Goal: Information Seeking & Learning: Learn about a topic

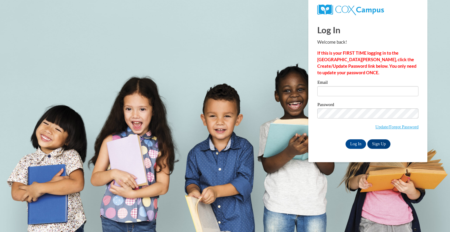
click at [337, 90] on input "Email" at bounding box center [367, 91] width 101 height 10
type input "[EMAIL_ADDRESS][DOMAIN_NAME]"
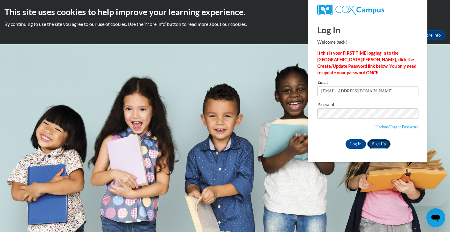
click at [378, 143] on link "Sign Up" at bounding box center [378, 145] width 23 height 10
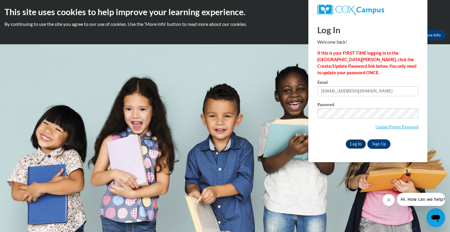
click at [358, 143] on input "Log In" at bounding box center [355, 145] width 21 height 10
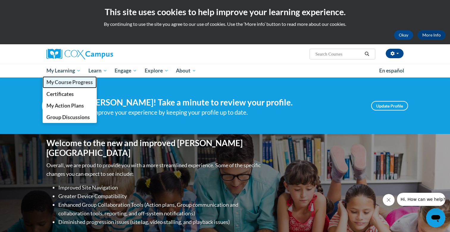
click at [66, 81] on span "My Course Progress" at bounding box center [69, 82] width 46 height 6
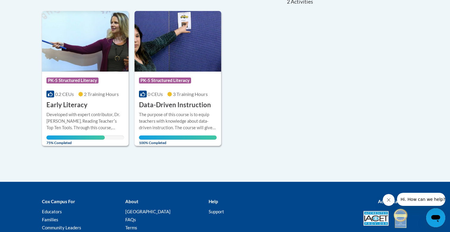
scroll to position [189, 0]
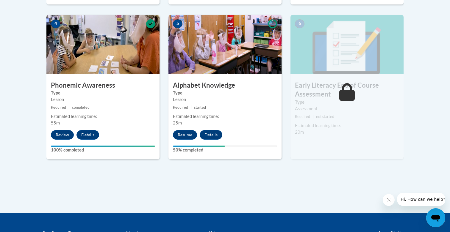
scroll to position [379, 0]
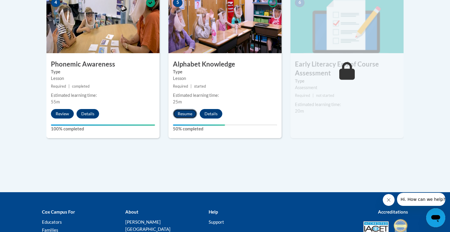
click at [185, 114] on button "Resume" at bounding box center [185, 114] width 24 height 10
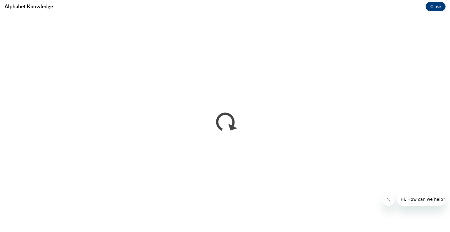
scroll to position [0, 0]
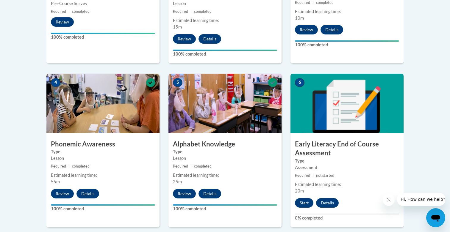
scroll to position [301, 0]
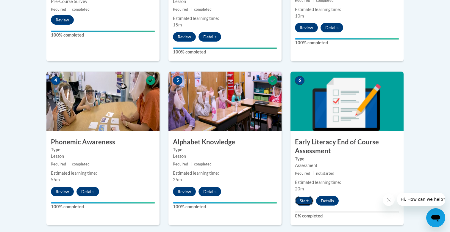
click at [308, 202] on button "Start" at bounding box center [304, 201] width 18 height 10
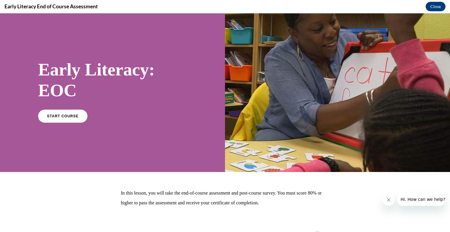
scroll to position [0, 0]
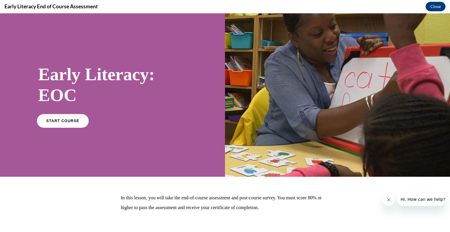
click at [60, 122] on span "START COURSE" at bounding box center [62, 121] width 33 height 4
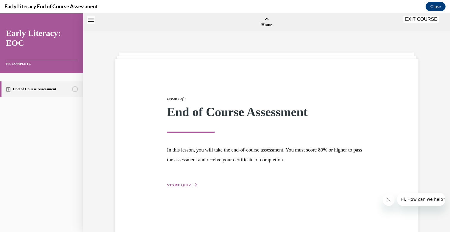
scroll to position [18, 0]
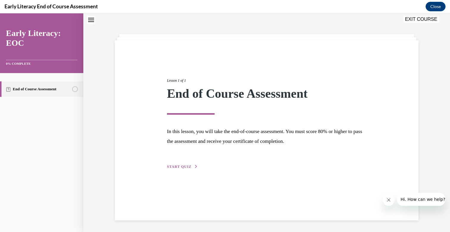
click at [184, 168] on span "START QUIZ" at bounding box center [179, 167] width 24 height 4
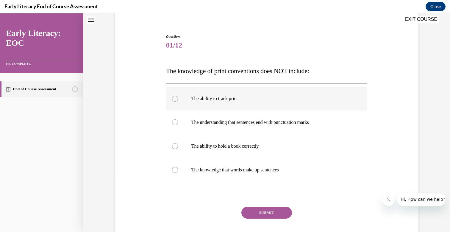
scroll to position [50, 0]
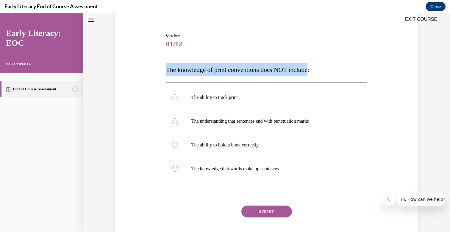
drag, startPoint x: 317, startPoint y: 70, endPoint x: 157, endPoint y: 68, distance: 159.8
click at [157, 68] on div "Question 01/12 The knowledge of print conventions does NOT include: The ability…" at bounding box center [266, 135] width 306 height 240
copy span "The knowledge of print conventions does NOT include"
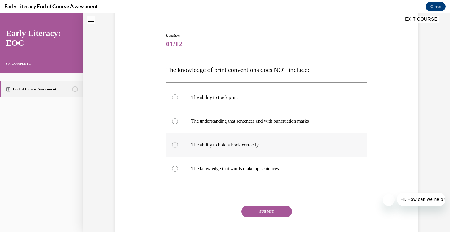
click at [176, 147] on div at bounding box center [175, 145] width 6 height 6
click at [278, 214] on button "SUBMIT" at bounding box center [266, 212] width 51 height 12
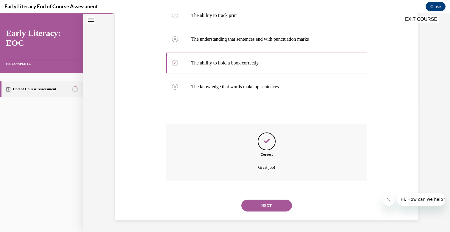
scroll to position [132, 0]
click at [269, 205] on button "NEXT" at bounding box center [266, 206] width 51 height 12
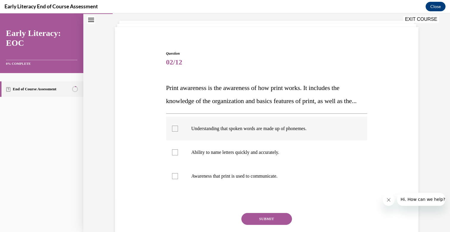
scroll to position [35, 0]
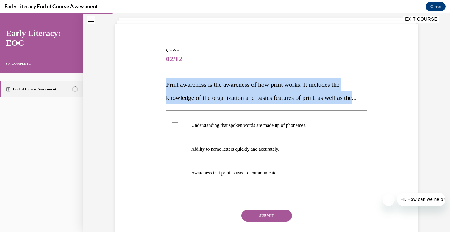
drag, startPoint x: 175, startPoint y: 110, endPoint x: 163, endPoint y: 87, distance: 26.6
click at [164, 86] on div "Question 02/12 Print awareness is the awareness of how print works. It includes…" at bounding box center [266, 144] width 306 height 229
copy span "Print awareness is the awareness of how print works. It includes the knowledge …"
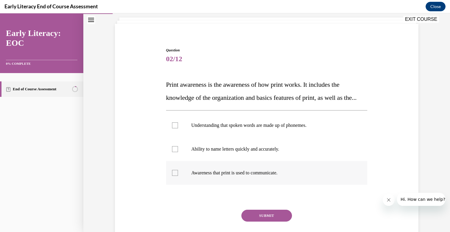
click at [174, 176] on div at bounding box center [175, 173] width 6 height 6
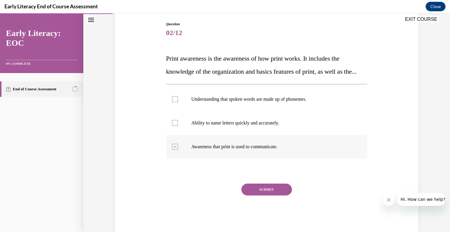
scroll to position [87, 0]
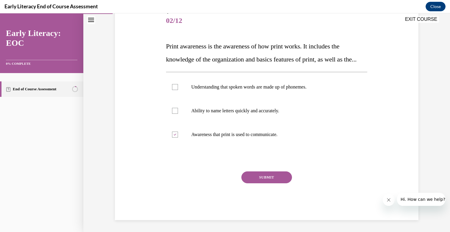
click at [270, 176] on button "SUBMIT" at bounding box center [266, 178] width 51 height 12
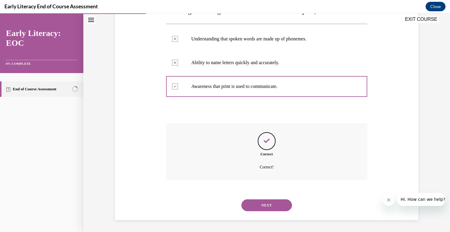
scroll to position [135, 0]
click at [267, 206] on button "NEXT" at bounding box center [266, 206] width 51 height 12
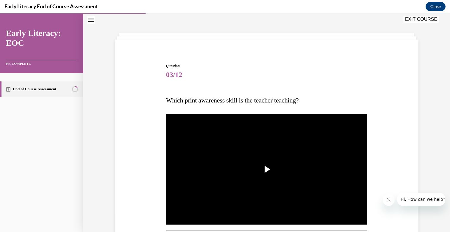
scroll to position [20, 0]
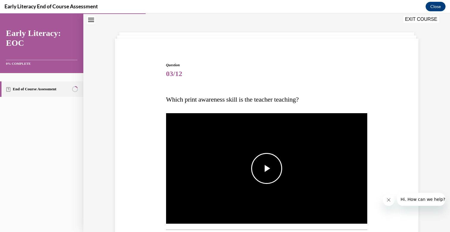
click at [267, 169] on span "Video player" at bounding box center [267, 169] width 0 height 0
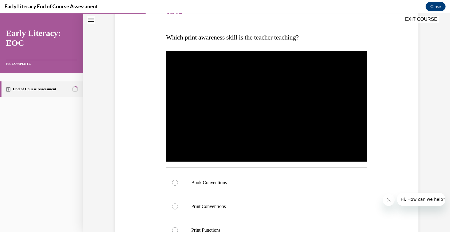
scroll to position [87, 0]
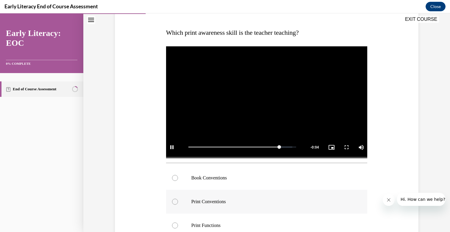
click at [174, 205] on div at bounding box center [266, 202] width 201 height 24
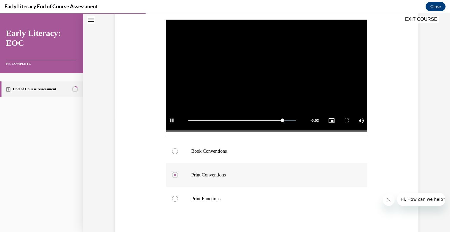
scroll to position [131, 0]
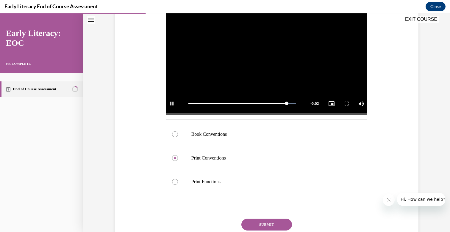
click at [260, 220] on button "SUBMIT" at bounding box center [266, 225] width 51 height 12
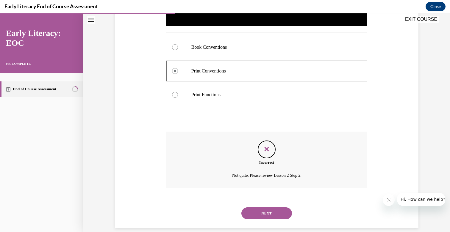
scroll to position [226, 0]
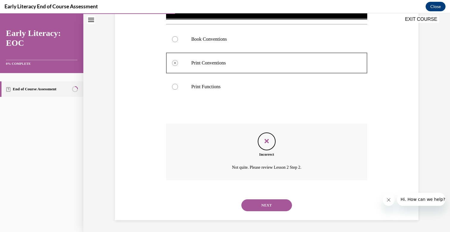
click at [175, 88] on div at bounding box center [175, 87] width 6 height 6
click at [266, 154] on div "Incorrect" at bounding box center [266, 154] width 201 height 5
click at [264, 206] on button "NEXT" at bounding box center [266, 206] width 51 height 12
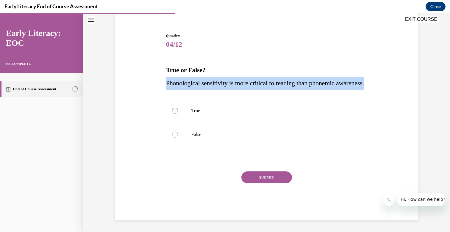
drag, startPoint x: 196, startPoint y: 84, endPoint x: 164, endPoint y: 73, distance: 34.5
click at [164, 73] on div "Question 04/12 True or False? Phonological sensitivity is more critical to read…" at bounding box center [266, 117] width 306 height 205
copy span "Phonological sensitivity is more critical to reading than phonemic awareness."
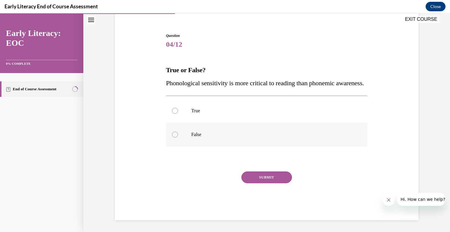
click at [174, 136] on div at bounding box center [175, 135] width 6 height 6
click at [260, 180] on button "SUBMIT" at bounding box center [266, 178] width 51 height 12
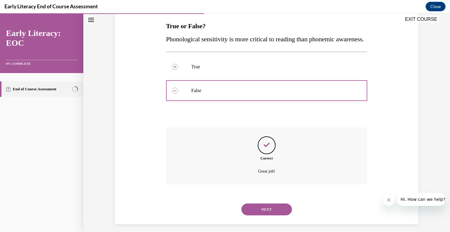
scroll to position [111, 0]
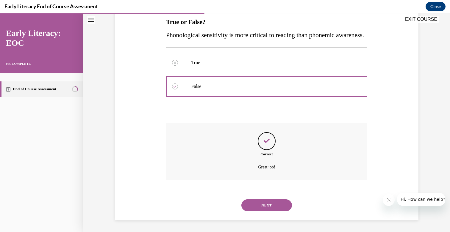
click at [265, 201] on button "NEXT" at bounding box center [266, 206] width 51 height 12
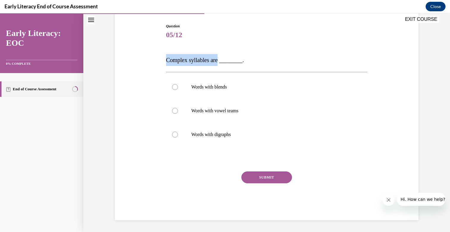
drag, startPoint x: 220, startPoint y: 61, endPoint x: 166, endPoint y: 59, distance: 53.9
click at [166, 59] on span "Complex syllables are ________." at bounding box center [205, 60] width 78 height 7
copy span "Complex syllables are"
click at [175, 86] on div at bounding box center [175, 87] width 6 height 6
click at [268, 175] on button "SUBMIT" at bounding box center [266, 178] width 51 height 12
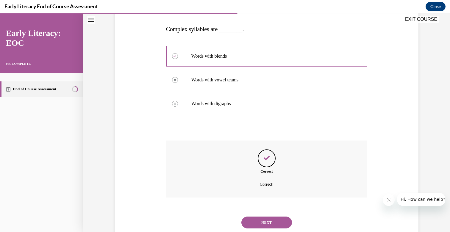
scroll to position [107, 0]
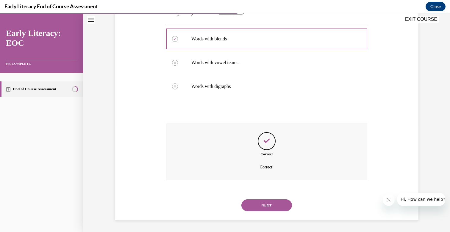
click at [273, 208] on button "NEXT" at bounding box center [266, 206] width 51 height 12
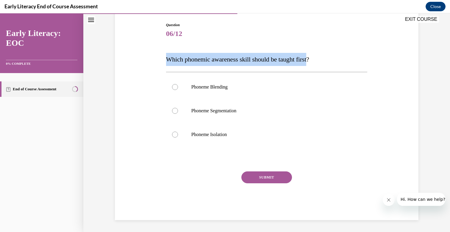
drag, startPoint x: 317, startPoint y: 59, endPoint x: 168, endPoint y: 60, distance: 150.0
click at [168, 60] on span "Which phonemic awareness skill should be taught first?" at bounding box center [237, 59] width 143 height 7
copy span "Which phonemic awareness skill should be taught first"
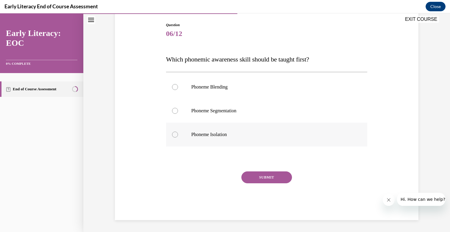
click at [174, 132] on div at bounding box center [175, 135] width 6 height 6
click at [253, 172] on button "SUBMIT" at bounding box center [266, 178] width 51 height 12
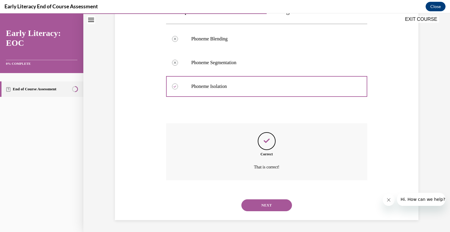
scroll to position [109, 0]
click at [257, 206] on button "NEXT" at bounding box center [266, 206] width 51 height 12
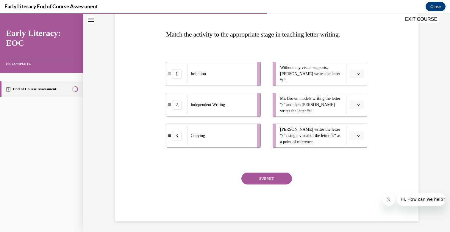
scroll to position [86, 0]
click at [358, 74] on icon "button" at bounding box center [358, 73] width 3 height 3
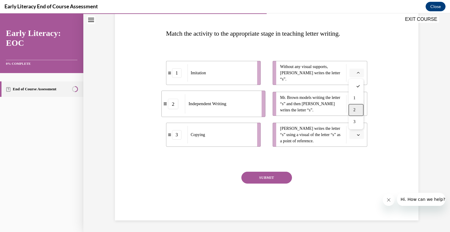
click at [356, 111] on div "2" at bounding box center [355, 110] width 15 height 12
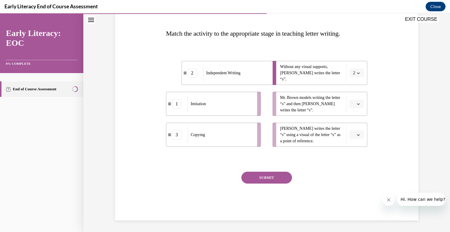
click at [357, 105] on span "button" at bounding box center [358, 104] width 4 height 4
click at [355, 152] on span "3" at bounding box center [354, 153] width 2 height 5
click at [360, 133] on button "button" at bounding box center [356, 135] width 15 height 9
click at [357, 159] on div "1" at bounding box center [355, 160] width 15 height 12
click at [272, 173] on button "SUBMIT" at bounding box center [266, 178] width 51 height 12
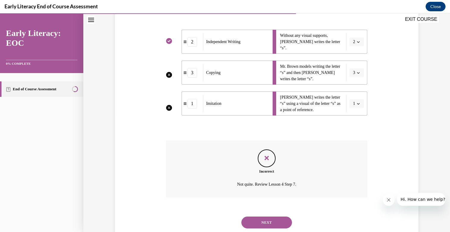
scroll to position [135, 0]
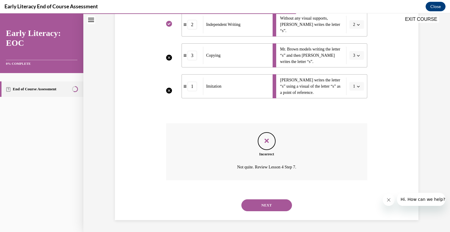
click at [268, 203] on button "NEXT" at bounding box center [266, 206] width 51 height 12
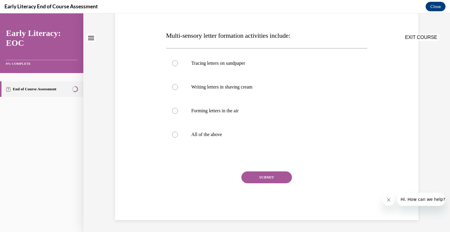
scroll to position [0, 0]
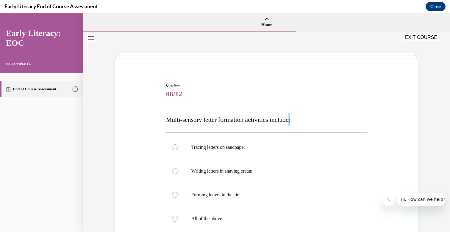
drag, startPoint x: 300, startPoint y: 120, endPoint x: 317, endPoint y: 115, distance: 18.6
click at [318, 115] on p "Multi-sensory letter formation activities include:" at bounding box center [266, 119] width 201 height 13
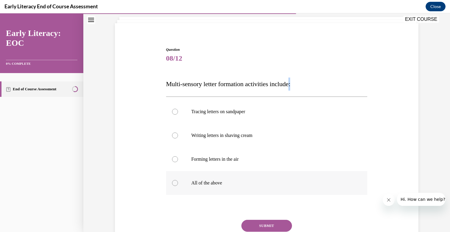
scroll to position [39, 0]
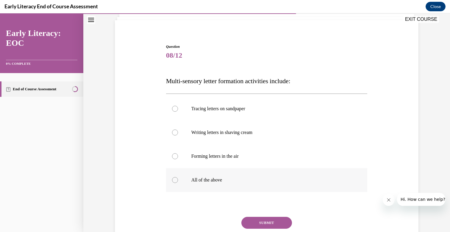
click at [175, 181] on div at bounding box center [175, 180] width 6 height 6
click at [264, 226] on button "SUBMIT" at bounding box center [266, 223] width 51 height 12
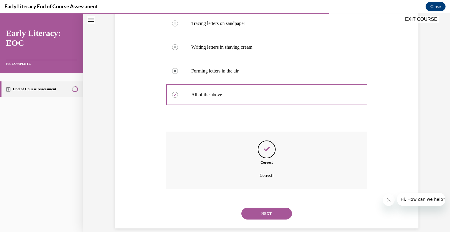
scroll to position [132, 0]
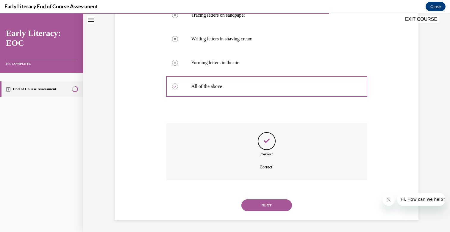
click at [275, 205] on button "NEXT" at bounding box center [266, 206] width 51 height 12
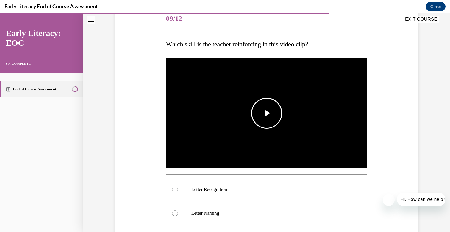
scroll to position [59, 0]
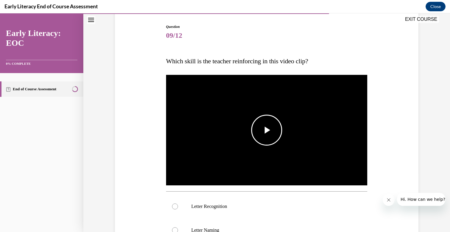
click at [267, 130] on span "Video player" at bounding box center [267, 130] width 0 height 0
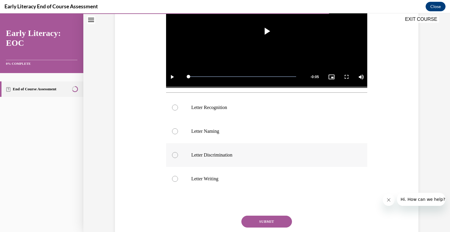
scroll to position [176, 0]
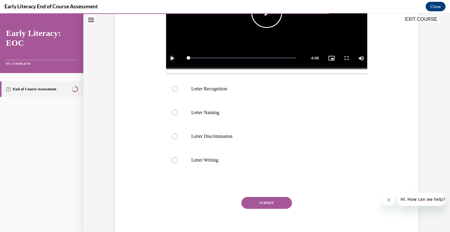
click at [172, 58] on span "Video player" at bounding box center [172, 58] width 12 height 0
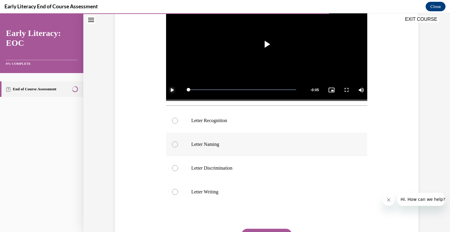
scroll to position [148, 0]
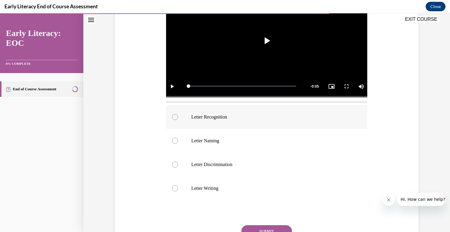
click at [178, 117] on div at bounding box center [266, 117] width 201 height 24
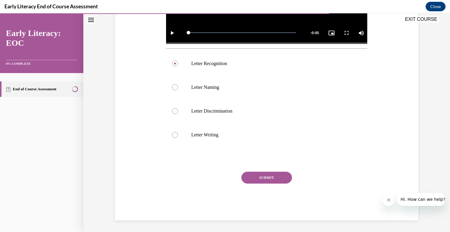
click at [262, 174] on button "SUBMIT" at bounding box center [266, 178] width 51 height 12
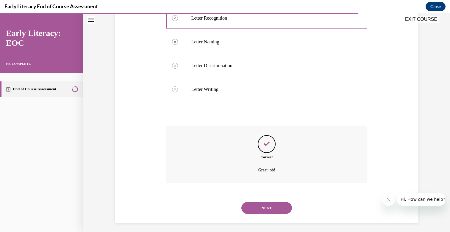
scroll to position [250, 0]
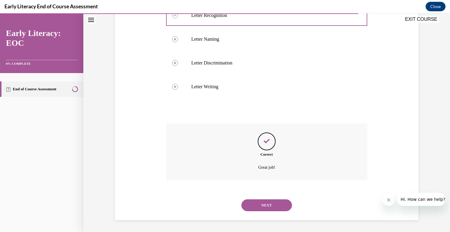
click at [276, 205] on button "NEXT" at bounding box center [266, 206] width 51 height 12
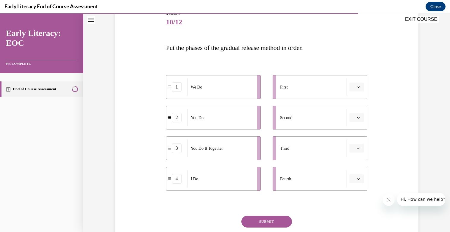
scroll to position [76, 0]
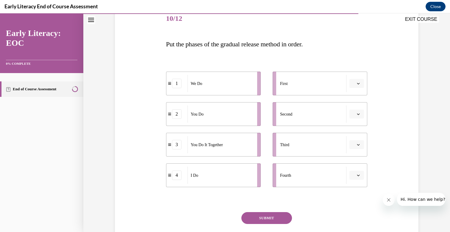
click at [361, 86] on button "button" at bounding box center [356, 83] width 15 height 9
click at [355, 145] on span "4" at bounding box center [354, 144] width 2 height 5
click at [360, 115] on icon "button" at bounding box center [358, 114] width 3 height 3
click at [355, 151] on span "2" at bounding box center [354, 151] width 2 height 5
click at [363, 111] on button "2" at bounding box center [356, 114] width 15 height 9
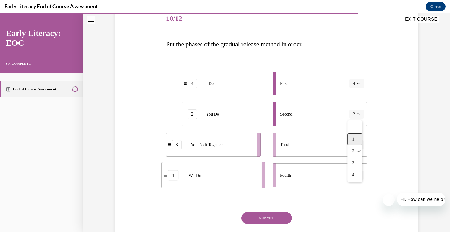
click at [354, 143] on div "1" at bounding box center [354, 140] width 15 height 12
click at [359, 146] on icon "button" at bounding box center [358, 144] width 3 height 3
click at [355, 180] on span "2" at bounding box center [354, 182] width 2 height 5
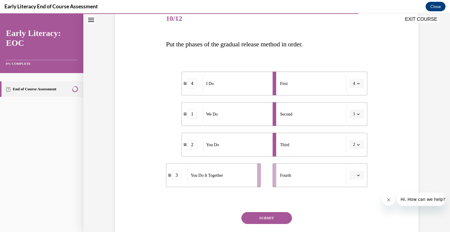
click at [360, 173] on button "button" at bounding box center [356, 175] width 15 height 9
click at [356, 149] on div "3" at bounding box center [355, 150] width 15 height 12
click at [262, 218] on button "SUBMIT" at bounding box center [266, 218] width 51 height 12
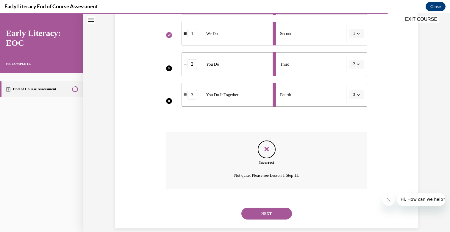
scroll to position [165, 0]
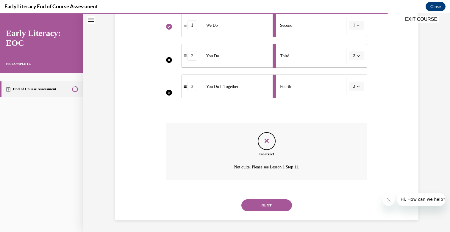
click at [261, 202] on button "NEXT" at bounding box center [266, 206] width 51 height 12
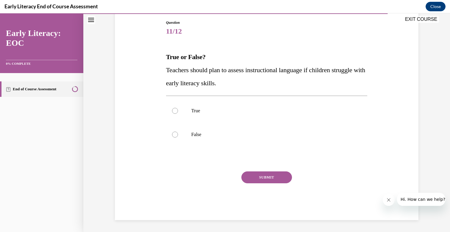
scroll to position [63, 0]
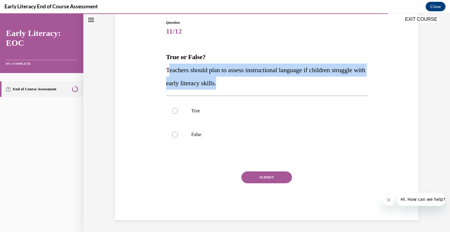
drag, startPoint x: 232, startPoint y: 84, endPoint x: 170, endPoint y: 74, distance: 62.3
click at [170, 74] on p "Teachers should plan to assess instructional language if children struggle with…" at bounding box center [266, 77] width 201 height 26
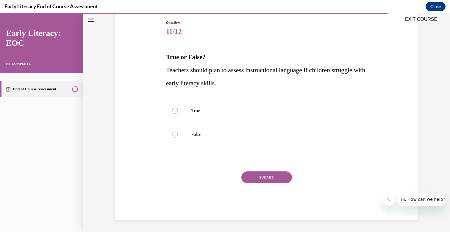
click at [166, 70] on span "Teachers should plan to assess instructional language if children struggle with…" at bounding box center [265, 76] width 199 height 21
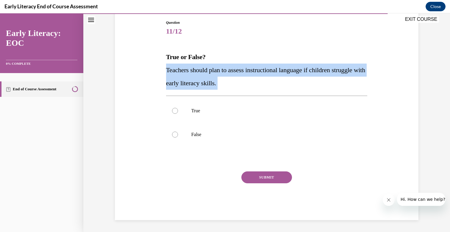
drag, startPoint x: 166, startPoint y: 70, endPoint x: 236, endPoint y: 84, distance: 71.9
click at [237, 84] on p "Teachers should plan to assess instructional language if children struggle with…" at bounding box center [266, 77] width 201 height 26
copy div "Teachers should plan to assess instructional language if children struggle with…"
click at [176, 112] on div at bounding box center [175, 111] width 6 height 6
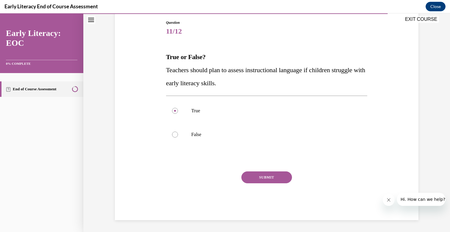
click at [276, 180] on button "SUBMIT" at bounding box center [266, 178] width 51 height 12
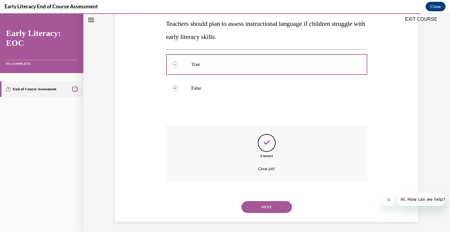
scroll to position [111, 0]
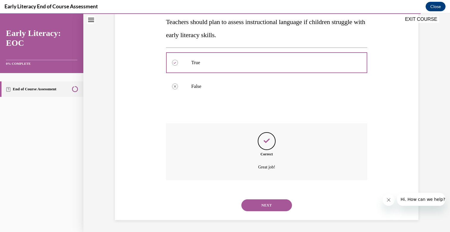
click at [284, 206] on button "NEXT" at bounding box center [266, 206] width 51 height 12
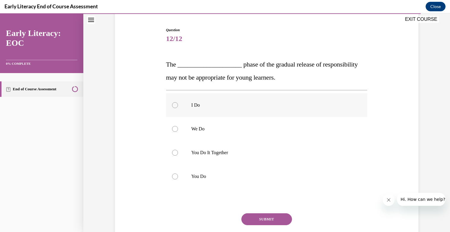
scroll to position [32, 0]
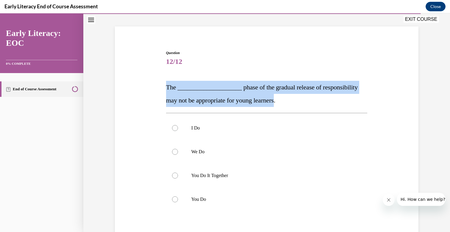
drag, startPoint x: 271, startPoint y: 101, endPoint x: 155, endPoint y: 91, distance: 116.5
click at [155, 91] on div "Question 12/12 The ____________________ phase of the gradual release of respons…" at bounding box center [266, 158] width 306 height 253
copy span "The ____________________ phase of the gradual release of responsibility may not…"
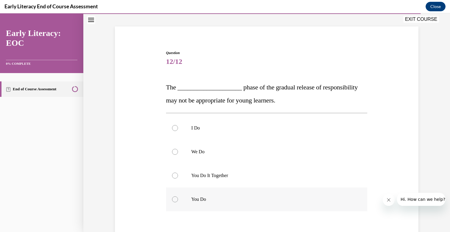
click at [174, 198] on div at bounding box center [175, 200] width 6 height 6
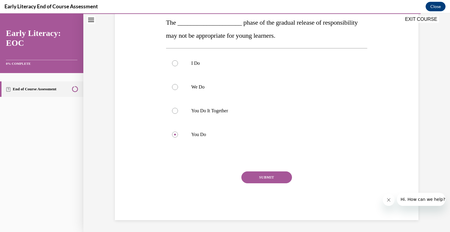
click at [265, 180] on button "SUBMIT" at bounding box center [266, 178] width 51 height 12
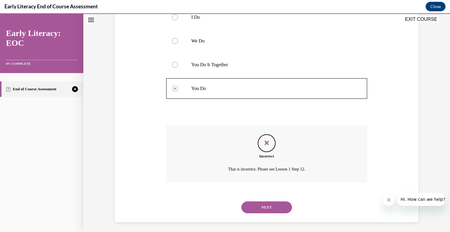
scroll to position [145, 0]
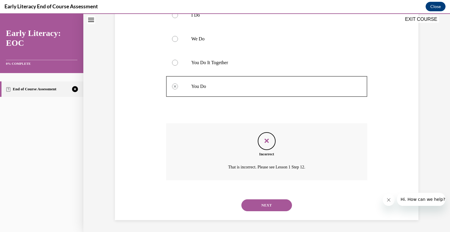
click at [270, 203] on button "NEXT" at bounding box center [266, 206] width 51 height 12
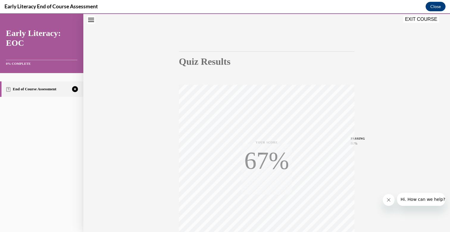
scroll to position [86, 0]
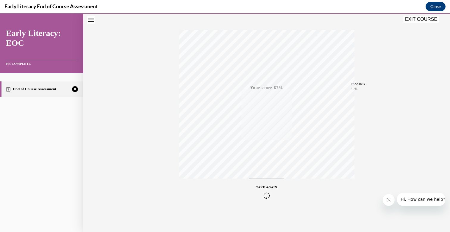
click at [273, 186] on span "TAKE AGAIN" at bounding box center [266, 187] width 21 height 3
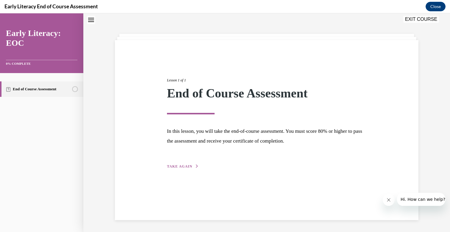
click at [187, 167] on span "TAKE AGAIN" at bounding box center [179, 167] width 25 height 4
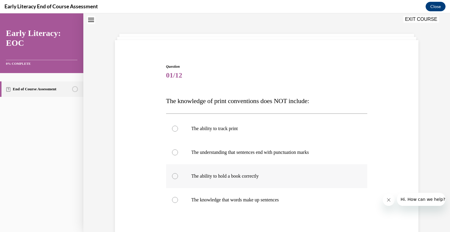
click at [175, 176] on div at bounding box center [175, 176] width 6 height 6
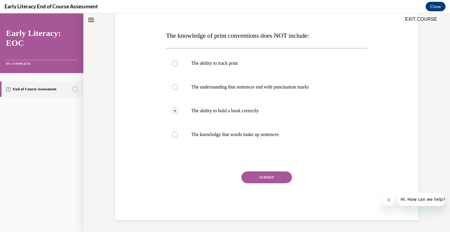
click at [253, 179] on button "SUBMIT" at bounding box center [266, 178] width 51 height 12
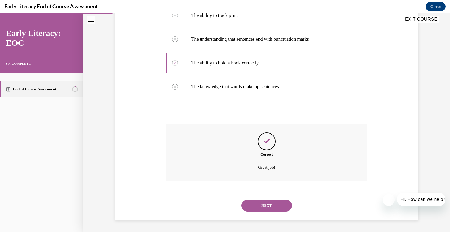
scroll to position [132, 0]
click at [273, 201] on button "NEXT" at bounding box center [266, 206] width 51 height 12
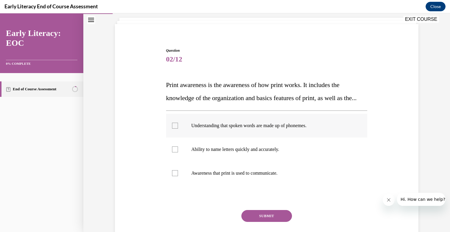
scroll to position [36, 0]
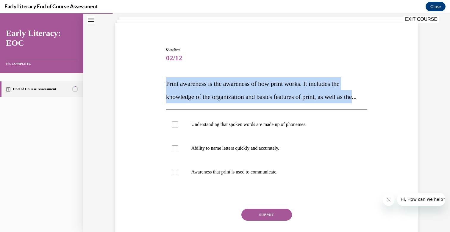
drag, startPoint x: 176, startPoint y: 109, endPoint x: 161, endPoint y: 88, distance: 25.6
click at [161, 88] on div "Question 02/12 Print awareness is the awareness of how print works. It includes…" at bounding box center [266, 143] width 306 height 229
copy span "Print awareness is the awareness of how print works. It includes the knowledge …"
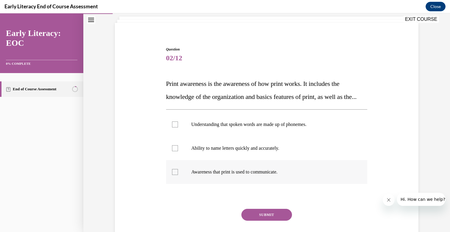
click at [176, 175] on div at bounding box center [175, 172] width 6 height 6
click at [269, 221] on button "SUBMIT" at bounding box center [266, 215] width 51 height 12
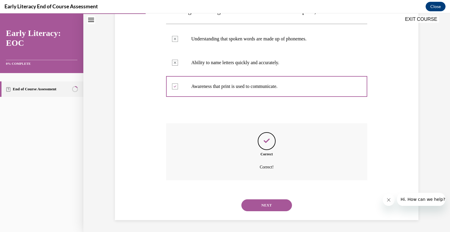
scroll to position [135, 0]
click at [274, 204] on button "NEXT" at bounding box center [266, 206] width 51 height 12
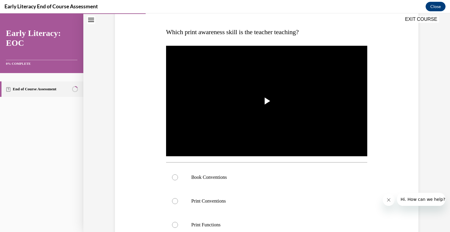
scroll to position [76, 0]
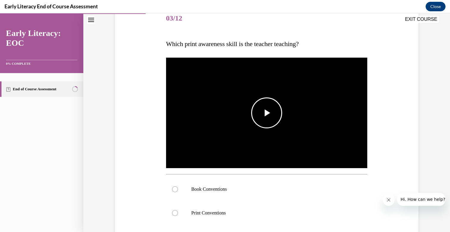
click at [267, 113] on span "Video player" at bounding box center [267, 113] width 0 height 0
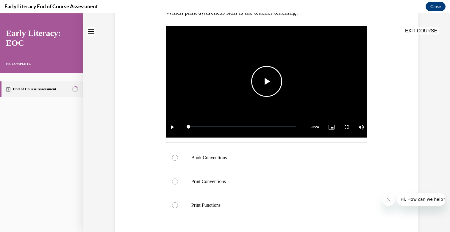
scroll to position [178, 0]
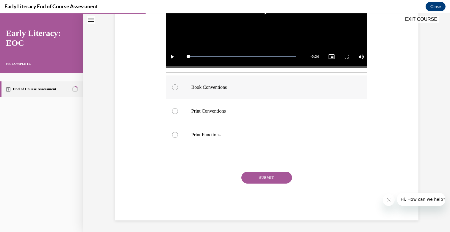
click at [175, 87] on div at bounding box center [175, 87] width 6 height 6
click at [278, 178] on button "SUBMIT" at bounding box center [266, 178] width 51 height 12
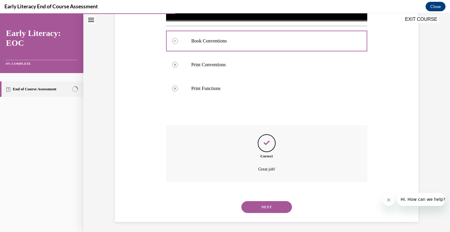
scroll to position [226, 0]
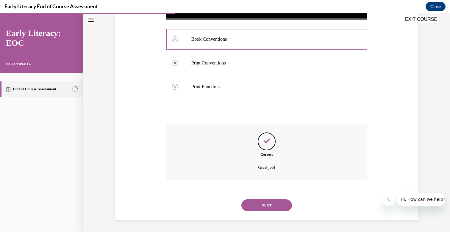
click at [265, 207] on button "NEXT" at bounding box center [266, 206] width 51 height 12
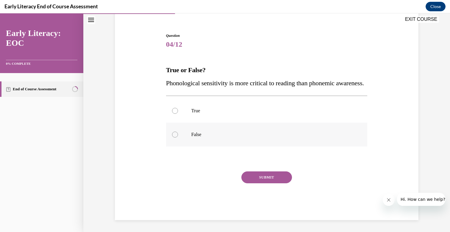
click at [175, 136] on div at bounding box center [175, 135] width 6 height 6
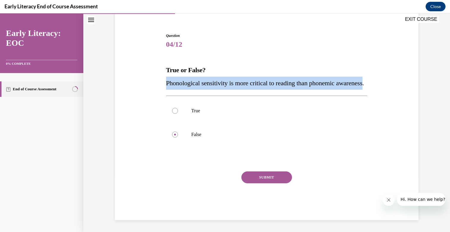
drag, startPoint x: 196, startPoint y: 83, endPoint x: 165, endPoint y: 71, distance: 33.0
click at [165, 71] on div "Question 04/12 True or False? Phonological sensitivity is more critical to read…" at bounding box center [267, 122] width 204 height 196
copy span "Phonological sensitivity is more critical to reading than phonemic awareness"
click at [261, 173] on button "SUBMIT" at bounding box center [266, 178] width 51 height 12
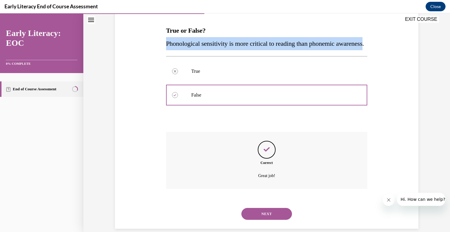
scroll to position [111, 0]
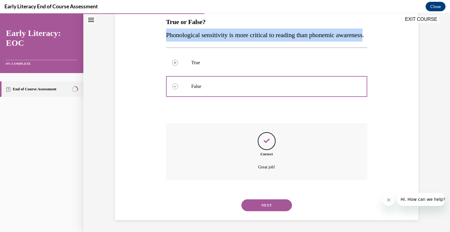
click at [276, 210] on button "NEXT" at bounding box center [266, 206] width 51 height 12
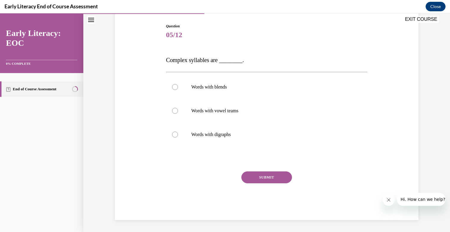
scroll to position [59, 0]
click at [176, 86] on div at bounding box center [175, 87] width 6 height 6
click at [265, 179] on button "SUBMIT" at bounding box center [266, 178] width 51 height 12
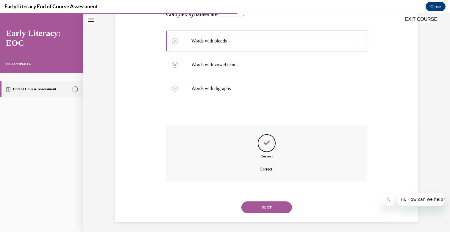
scroll to position [107, 0]
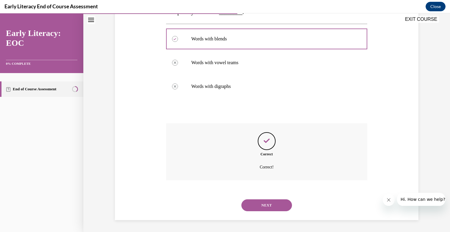
click at [270, 202] on button "NEXT" at bounding box center [266, 206] width 51 height 12
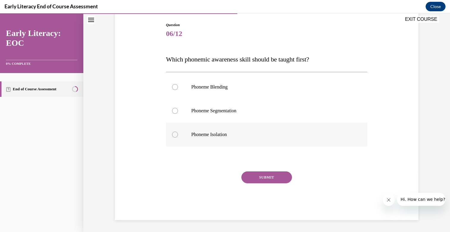
click at [173, 131] on div at bounding box center [266, 135] width 201 height 24
click at [275, 176] on button "SUBMIT" at bounding box center [266, 178] width 51 height 12
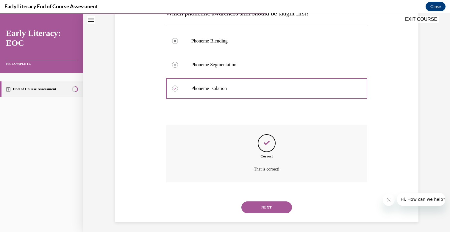
scroll to position [109, 0]
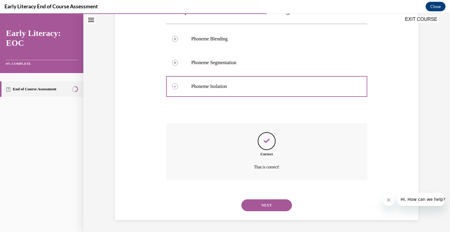
click at [272, 202] on button "NEXT" at bounding box center [266, 206] width 51 height 12
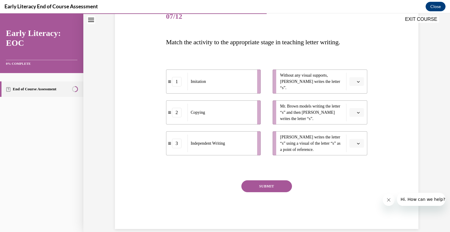
scroll to position [78, 0]
click at [358, 79] on span "button" at bounding box center [358, 81] width 4 height 4
click at [354, 128] on span "3" at bounding box center [354, 130] width 2 height 5
click at [359, 111] on icon "button" at bounding box center [358, 112] width 3 height 3
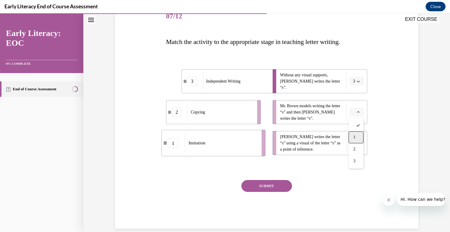
click at [356, 134] on div "1" at bounding box center [355, 138] width 15 height 12
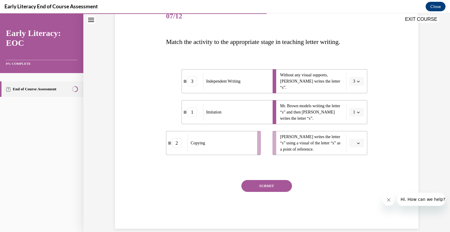
click at [359, 145] on button "button" at bounding box center [356, 143] width 15 height 9
click at [357, 181] on div "2" at bounding box center [355, 180] width 15 height 12
click at [261, 184] on button "SUBMIT" at bounding box center [266, 186] width 51 height 12
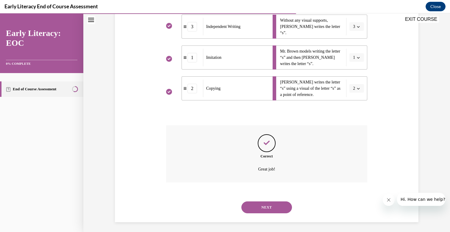
scroll to position [135, 0]
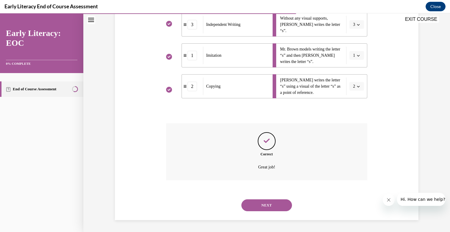
click at [266, 207] on button "NEXT" at bounding box center [266, 206] width 51 height 12
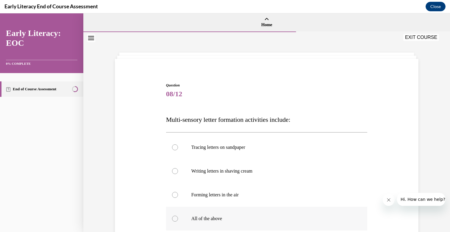
click at [174, 217] on div at bounding box center [175, 219] width 6 height 6
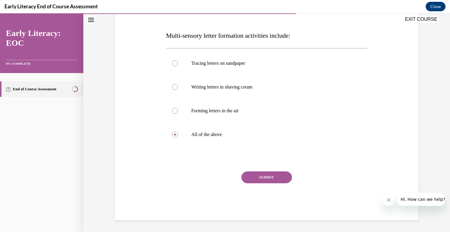
click at [262, 176] on button "SUBMIT" at bounding box center [266, 178] width 51 height 12
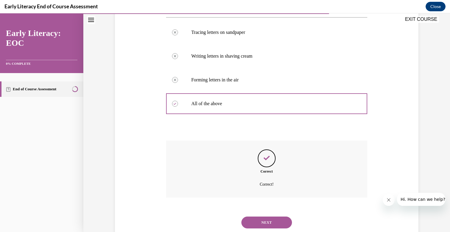
scroll to position [132, 0]
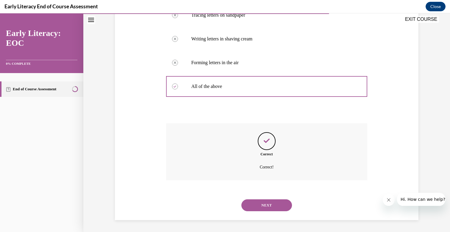
click at [267, 202] on button "NEXT" at bounding box center [266, 206] width 51 height 12
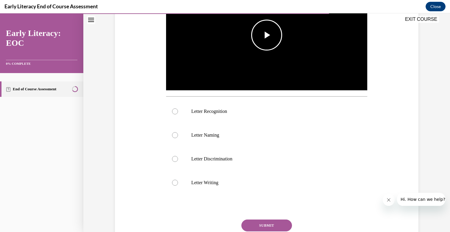
scroll to position [155, 0]
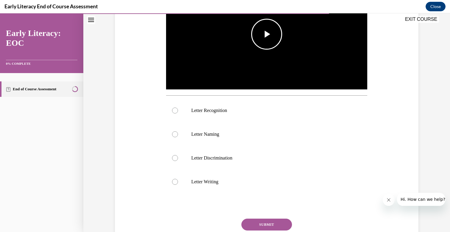
click at [267, 34] on span "Video player" at bounding box center [267, 34] width 0 height 0
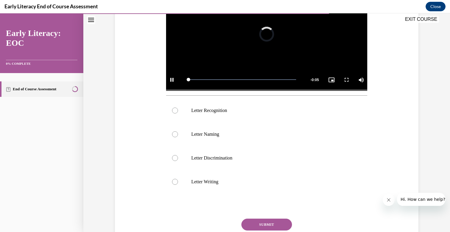
scroll to position [119, 0]
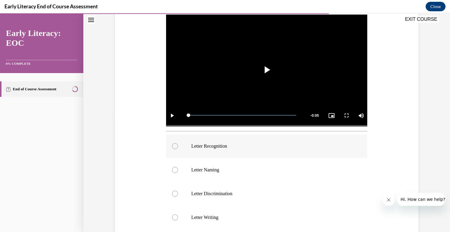
click at [176, 147] on div at bounding box center [175, 146] width 6 height 6
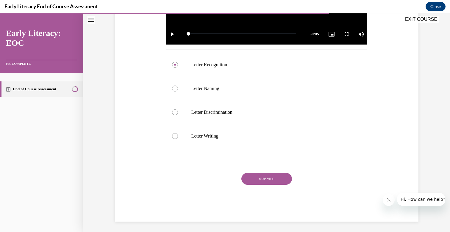
click at [271, 178] on button "SUBMIT" at bounding box center [266, 179] width 51 height 12
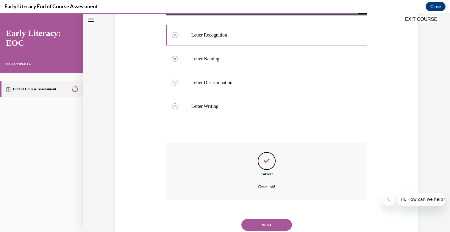
scroll to position [250, 0]
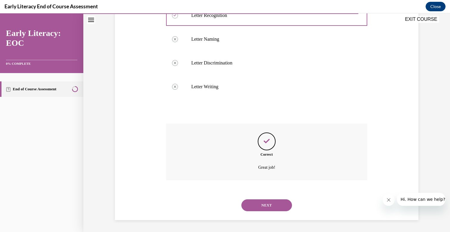
click at [270, 205] on button "NEXT" at bounding box center [266, 206] width 51 height 12
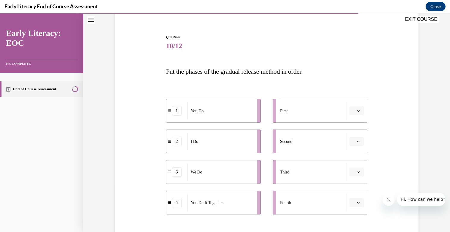
scroll to position [52, 0]
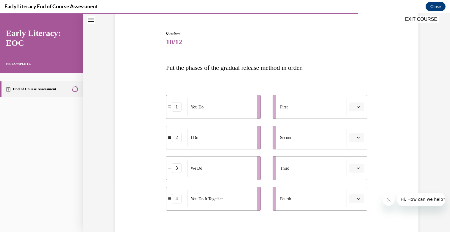
click at [358, 107] on icon "button" at bounding box center [358, 107] width 3 height 3
click at [355, 142] on span "2" at bounding box center [354, 144] width 2 height 5
click at [359, 138] on icon "button" at bounding box center [358, 137] width 3 height 3
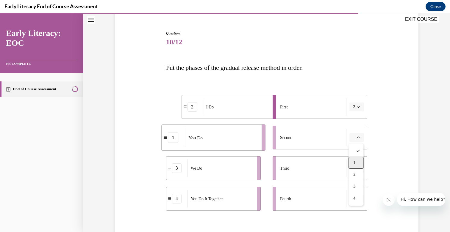
click at [355, 163] on span "1" at bounding box center [354, 163] width 2 height 5
click at [361, 166] on button "button" at bounding box center [356, 168] width 15 height 9
click at [357, 157] on div "4" at bounding box center [355, 155] width 15 height 12
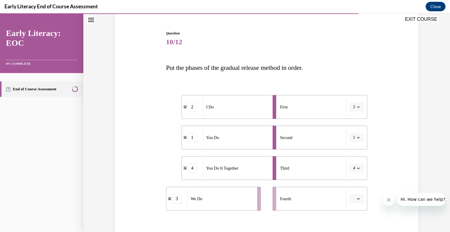
click at [360, 200] on span "button" at bounding box center [358, 199] width 4 height 4
click at [358, 172] on div "3" at bounding box center [355, 174] width 15 height 12
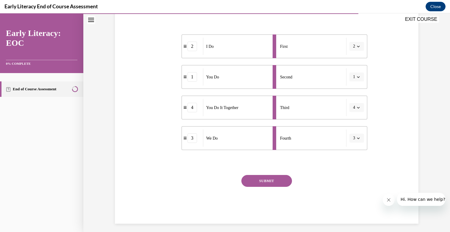
click at [282, 182] on button "SUBMIT" at bounding box center [266, 181] width 51 height 12
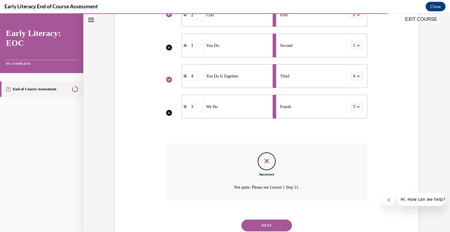
scroll to position [165, 0]
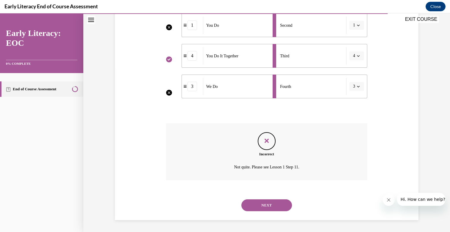
click at [259, 204] on button "NEXT" at bounding box center [266, 206] width 51 height 12
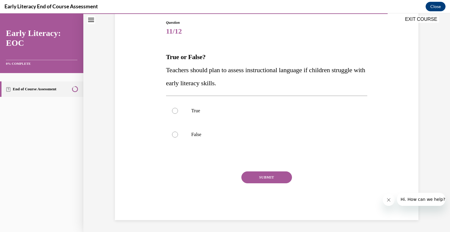
scroll to position [63, 0]
click at [178, 111] on div at bounding box center [175, 111] width 6 height 6
click at [259, 174] on button "SUBMIT" at bounding box center [266, 178] width 51 height 12
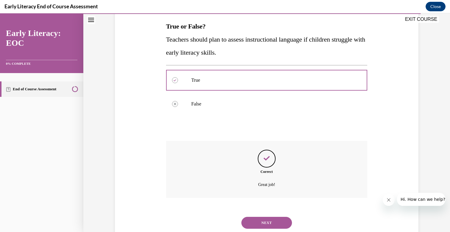
scroll to position [111, 0]
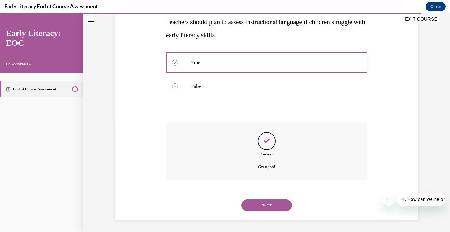
click at [268, 205] on button "NEXT" at bounding box center [266, 206] width 51 height 12
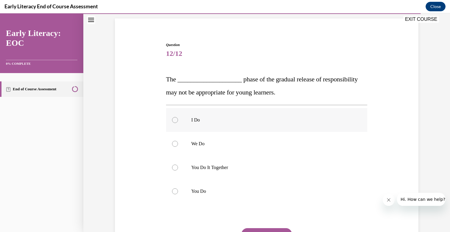
scroll to position [42, 0]
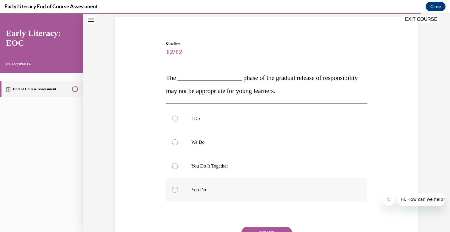
click at [176, 188] on div at bounding box center [175, 190] width 6 height 6
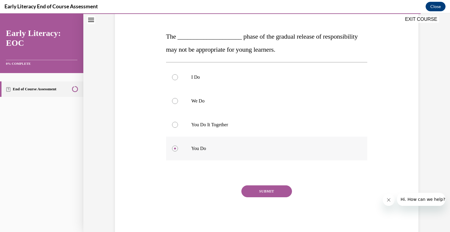
scroll to position [97, 0]
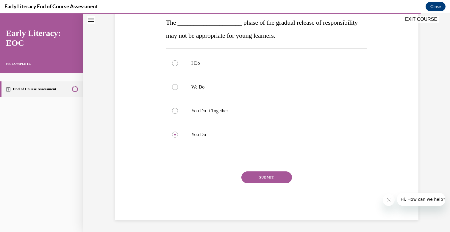
click at [264, 176] on button "SUBMIT" at bounding box center [266, 178] width 51 height 12
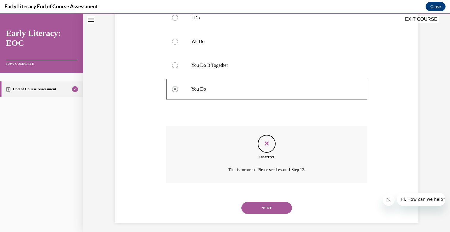
scroll to position [145, 0]
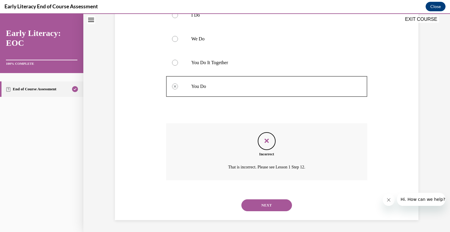
click at [268, 209] on button "NEXT" at bounding box center [266, 206] width 51 height 12
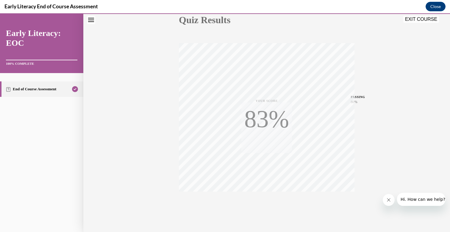
scroll to position [86, 0]
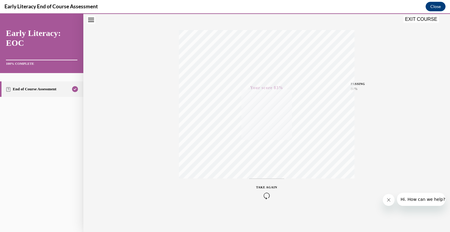
click at [426, 18] on button "EXIT COURSE" at bounding box center [421, 19] width 36 height 7
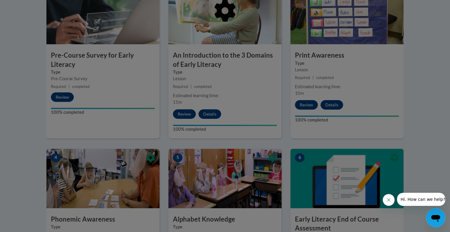
scroll to position [217, 0]
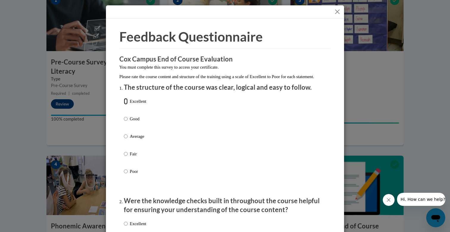
click at [127, 105] on input "Excellent" at bounding box center [126, 101] width 4 height 7
radio input "true"
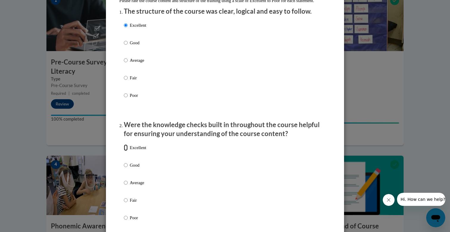
click at [125, 151] on input "Excellent" at bounding box center [126, 148] width 4 height 7
radio input "true"
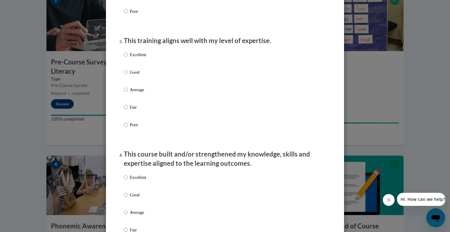
scroll to position [298, 0]
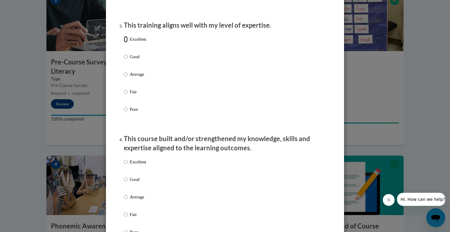
click at [127, 43] on input "Excellent" at bounding box center [126, 39] width 4 height 7
radio input "true"
click at [125, 165] on input "Excellent" at bounding box center [126, 162] width 4 height 7
radio input "true"
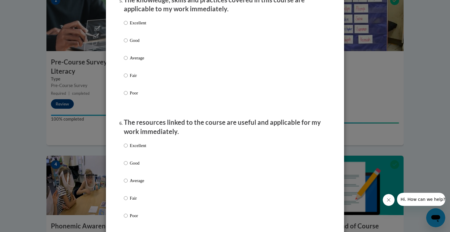
scroll to position [565, 0]
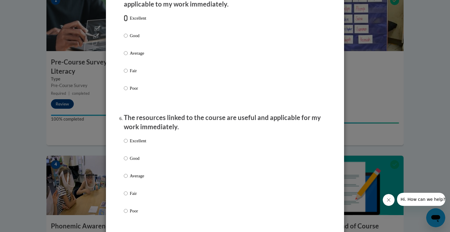
click at [126, 21] on input "Excellent" at bounding box center [126, 18] width 4 height 7
radio input "true"
click at [127, 144] on input "Excellent" at bounding box center [126, 141] width 4 height 7
radio input "true"
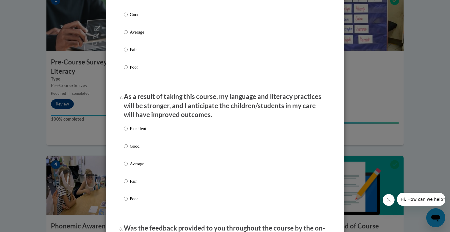
scroll to position [731, 0]
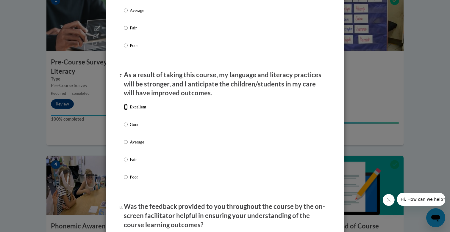
click at [125, 110] on input "Excellent" at bounding box center [126, 107] width 4 height 7
radio input "true"
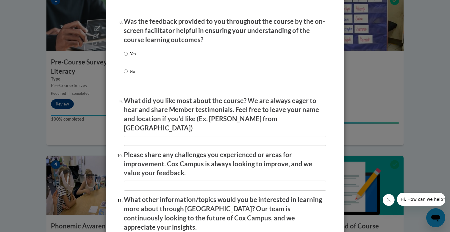
scroll to position [920, 0]
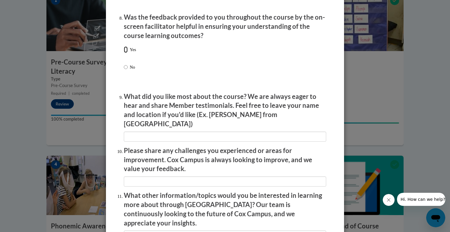
click at [125, 53] on input "Yes" at bounding box center [126, 49] width 4 height 7
radio input "true"
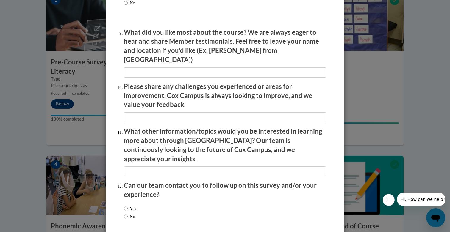
scroll to position [1005, 0]
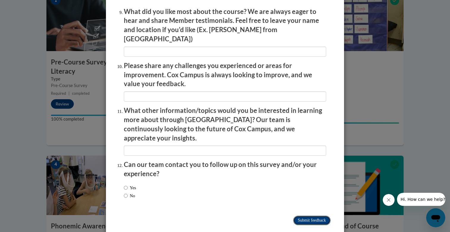
click at [313, 216] on input "Submit feedback" at bounding box center [311, 221] width 37 height 10
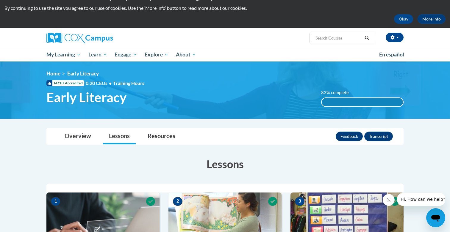
scroll to position [0, 0]
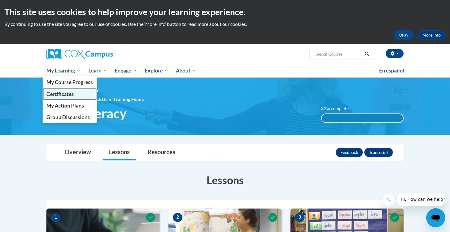
click at [58, 93] on span "Certificates" at bounding box center [59, 94] width 27 height 6
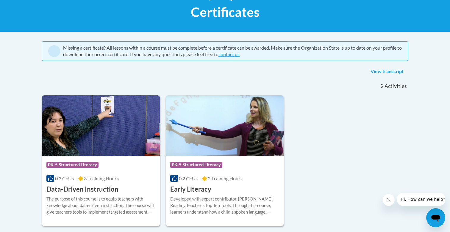
scroll to position [168, 0]
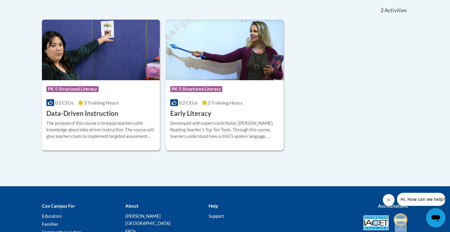
click at [215, 128] on div "Developed with expert contributor, Dr. Deborah Glaser, Reading Teacherʹs Top Te…" at bounding box center [224, 130] width 109 height 20
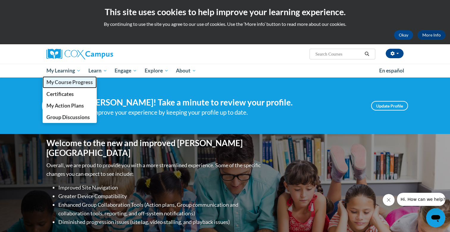
click at [59, 84] on span "My Course Progress" at bounding box center [69, 82] width 46 height 6
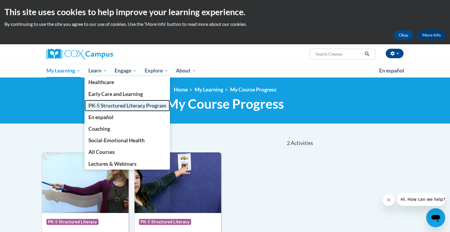
click at [107, 106] on span "PK-5 Structured Literacy Program" at bounding box center [127, 106] width 78 height 6
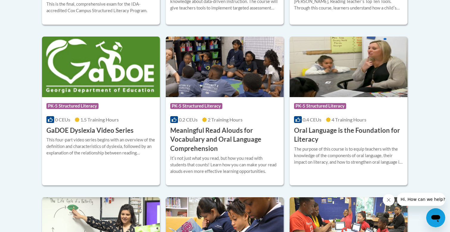
scroll to position [387, 0]
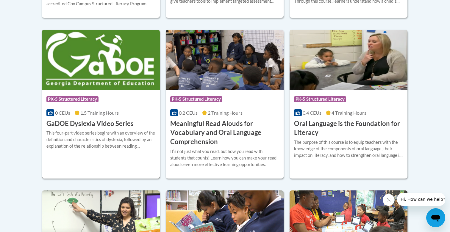
click at [98, 142] on div "This four-part video series begins with an overview of the definition and chara…" at bounding box center [100, 140] width 109 height 20
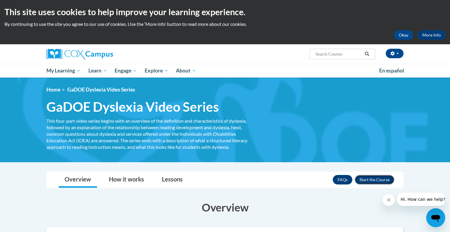
click at [385, 180] on button "Enroll" at bounding box center [375, 180] width 40 height 10
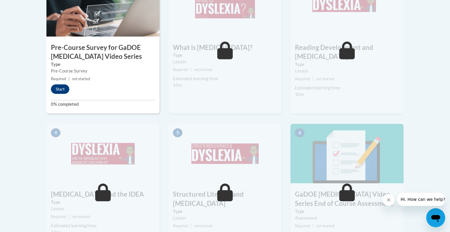
scroll to position [243, 0]
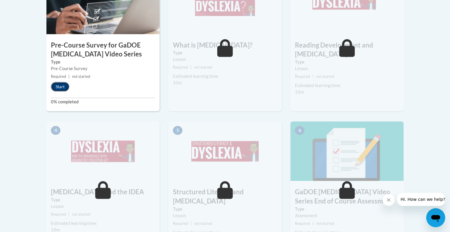
click at [59, 86] on button "Start" at bounding box center [60, 87] width 18 height 10
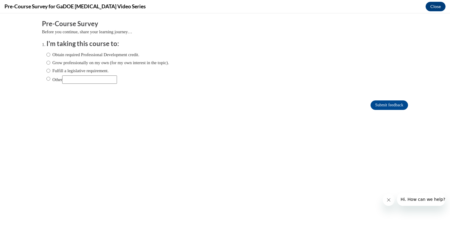
scroll to position [0, 0]
click at [48, 54] on input "Obtain required Professional Development credit." at bounding box center [48, 54] width 4 height 7
radio input "true"
click at [393, 106] on input "Submit feedback" at bounding box center [388, 106] width 37 height 10
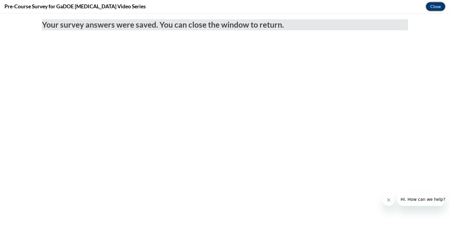
click at [437, 7] on button "Close" at bounding box center [435, 7] width 20 height 10
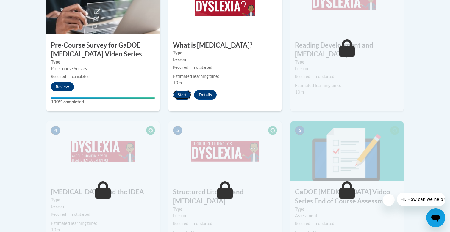
click at [181, 96] on button "Start" at bounding box center [182, 95] width 18 height 10
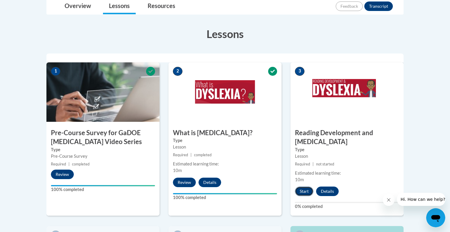
click at [303, 187] on button "Start" at bounding box center [304, 192] width 18 height 10
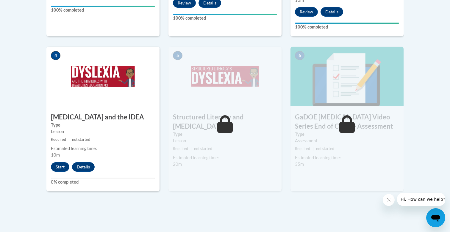
scroll to position [339, 0]
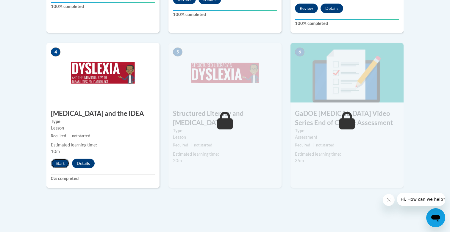
click at [60, 159] on button "Start" at bounding box center [60, 164] width 18 height 10
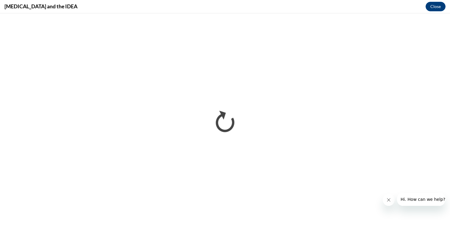
scroll to position [0, 0]
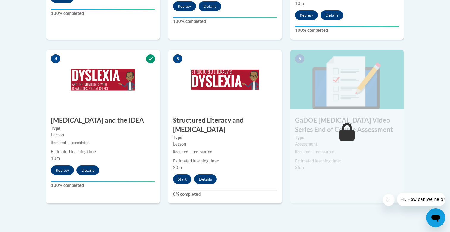
scroll to position [340, 0]
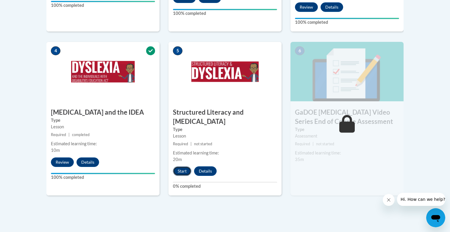
click at [178, 167] on button "Start" at bounding box center [182, 172] width 18 height 10
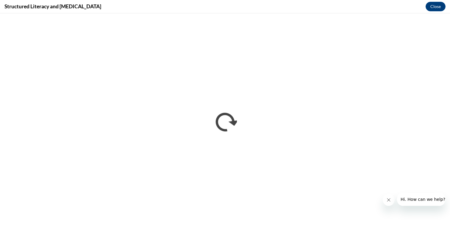
scroll to position [0, 0]
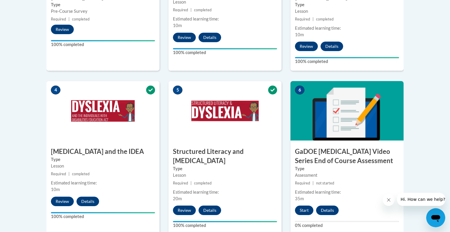
scroll to position [303, 0]
